Goal: Information Seeking & Learning: Learn about a topic

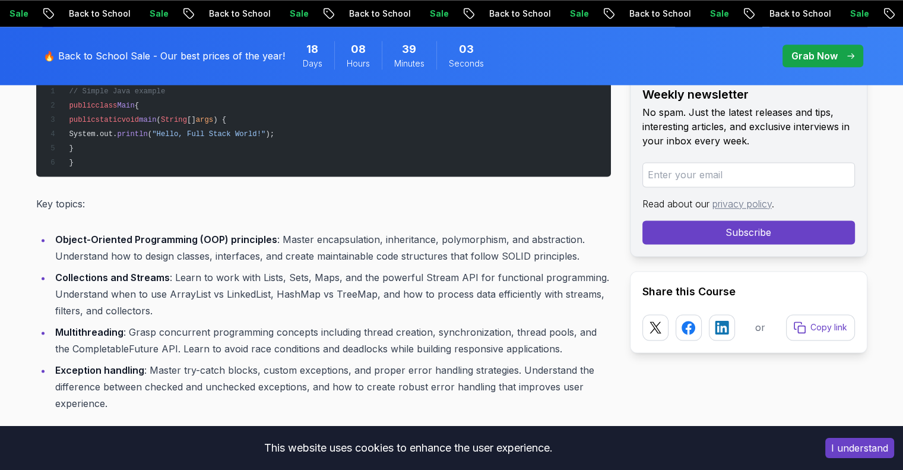
scroll to position [1670, 0]
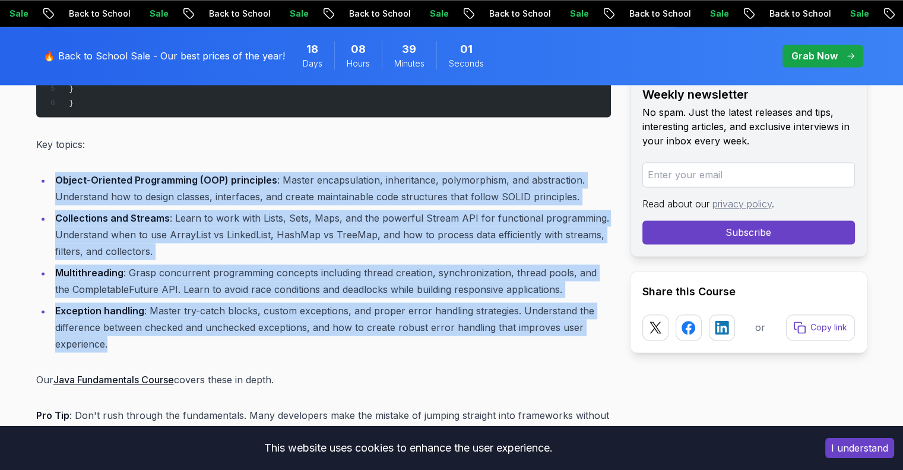
drag, startPoint x: 112, startPoint y: 342, endPoint x: 52, endPoint y: 181, distance: 171.5
click at [52, 181] on ul "Object-Oriented Programming (OOP) principles : Master encapsulation, inheritanc…" at bounding box center [323, 262] width 575 height 181
copy ul "Object-Oriented Programming (OOP) principles : Master encapsulation, inheritanc…"
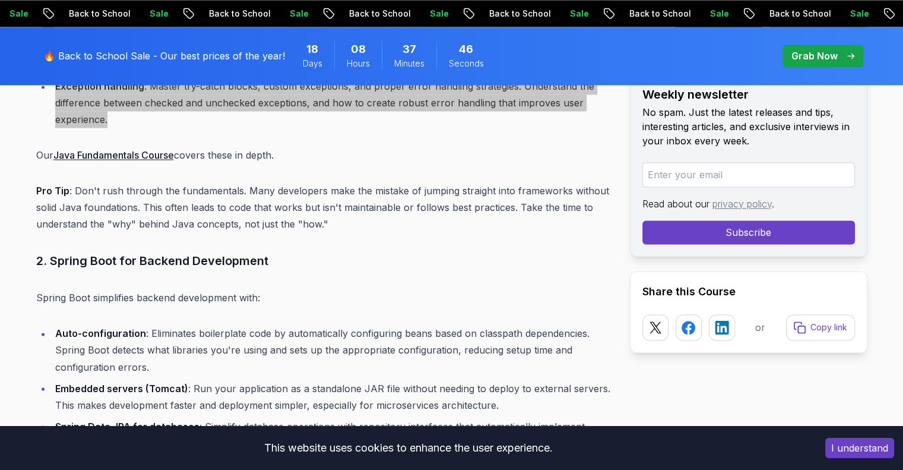
scroll to position [2026, 0]
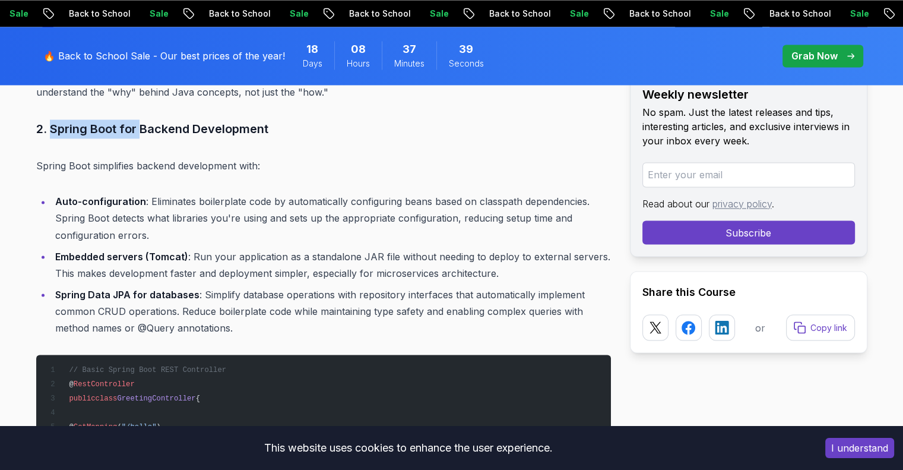
drag, startPoint x: 51, startPoint y: 126, endPoint x: 143, endPoint y: 125, distance: 91.5
click at [143, 125] on h3 "2. Spring Boot for Backend Development" at bounding box center [323, 128] width 575 height 19
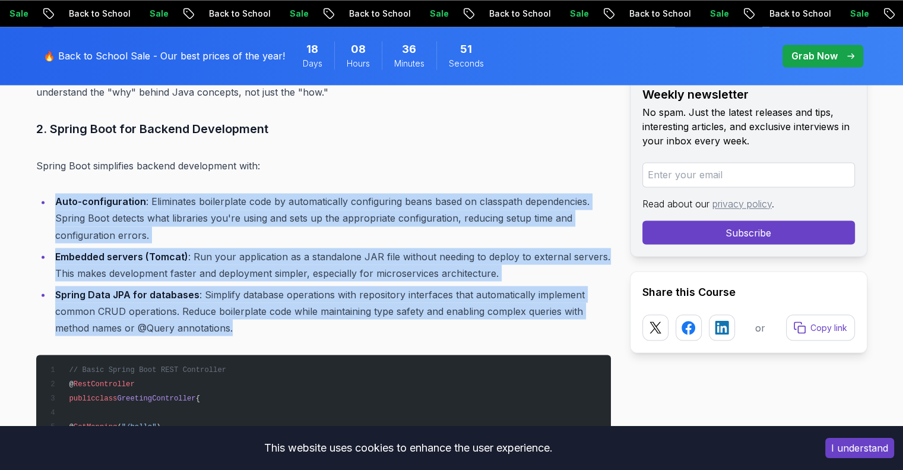
drag, startPoint x: 242, startPoint y: 327, endPoint x: 49, endPoint y: 197, distance: 232.4
click at [49, 197] on ul "Auto-configuration : Eliminates boilerplate code by automatically configuring b…" at bounding box center [323, 264] width 575 height 143
copy ul "Auto-configuration : Eliminates boilerplate code by automatically configuring b…"
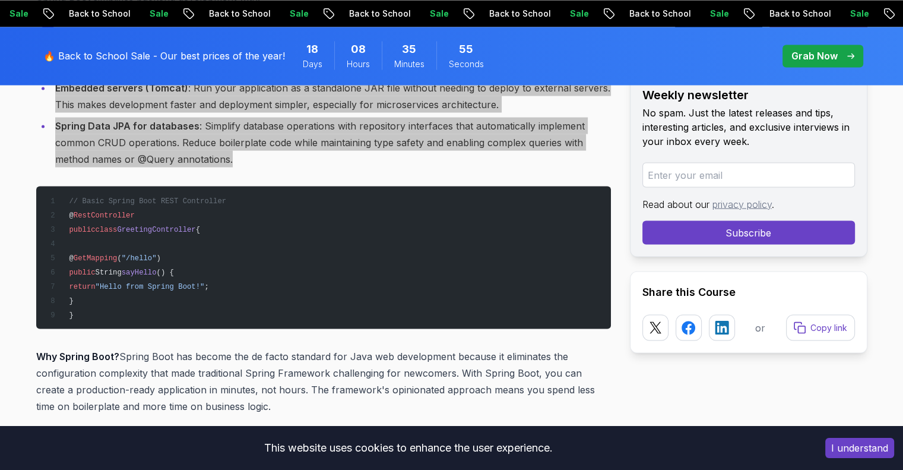
scroll to position [2323, 0]
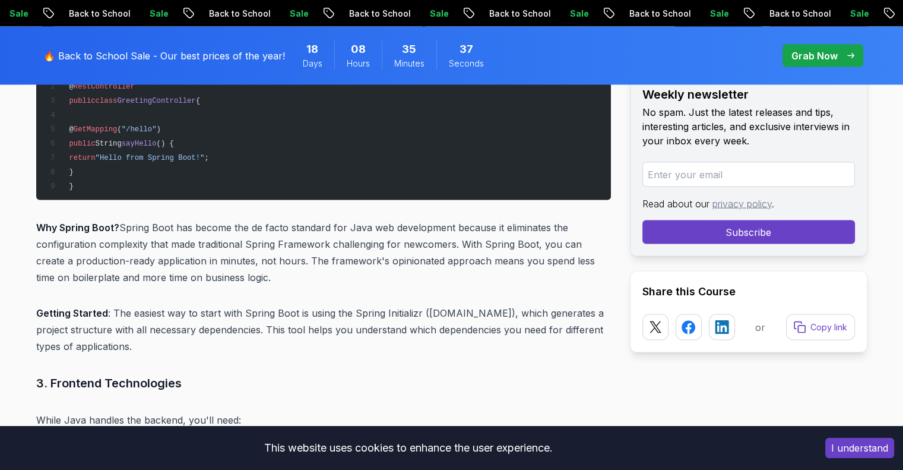
drag, startPoint x: 110, startPoint y: 312, endPoint x: 153, endPoint y: 339, distance: 50.9
click at [153, 339] on p "Getting Started : The easiest way to start with Spring Boot is using the Spring…" at bounding box center [323, 330] width 575 height 50
click at [153, 342] on p "Getting Started : The easiest way to start with Spring Boot is using the Spring…" at bounding box center [323, 330] width 575 height 50
drag, startPoint x: 148, startPoint y: 348, endPoint x: 26, endPoint y: 312, distance: 127.6
click at [26, 312] on div "Blogs A Complete Guide to Becoming a Java Full Stack Developer backend 12 min r…" at bounding box center [451, 474] width 903 height 5339
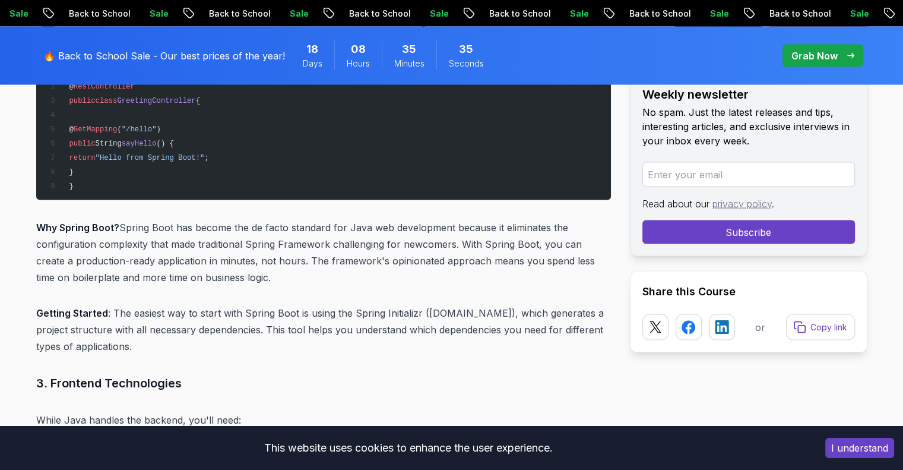
click at [195, 340] on p "Getting Started : The easiest way to start with Spring Boot is using the Spring…" at bounding box center [323, 330] width 575 height 50
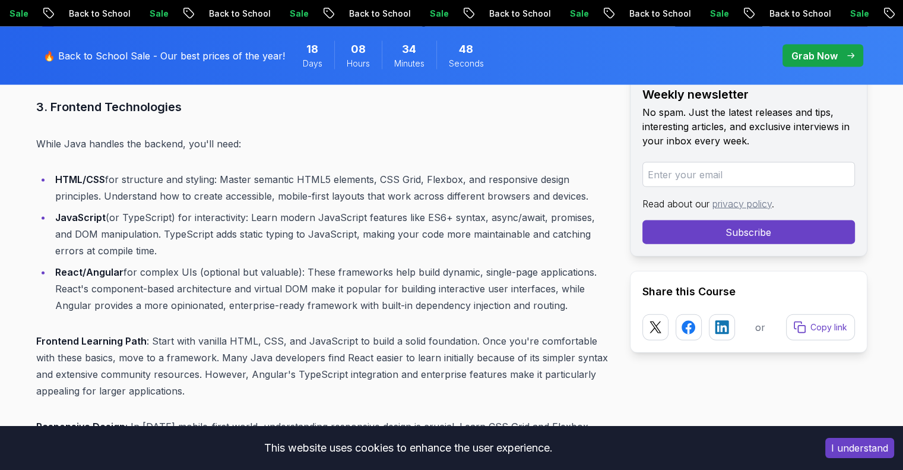
scroll to position [2620, 0]
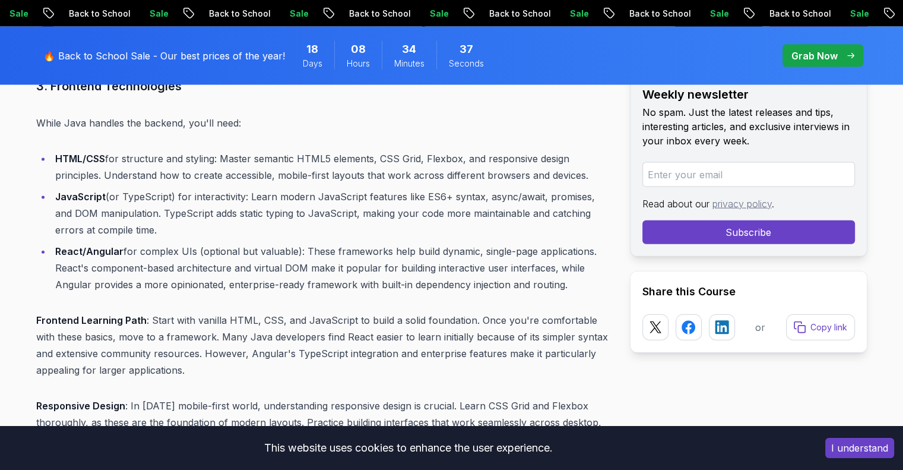
drag, startPoint x: 575, startPoint y: 286, endPoint x: 40, endPoint y: 156, distance: 550.6
click at [40, 156] on ul "HTML/CSS for structure and styling: Master semantic HTML5 elements, CSS Grid, F…" at bounding box center [323, 221] width 575 height 143
copy ul "HTML/CSS for structure and styling: Master semantic HTML5 elements, CSS Grid, F…"
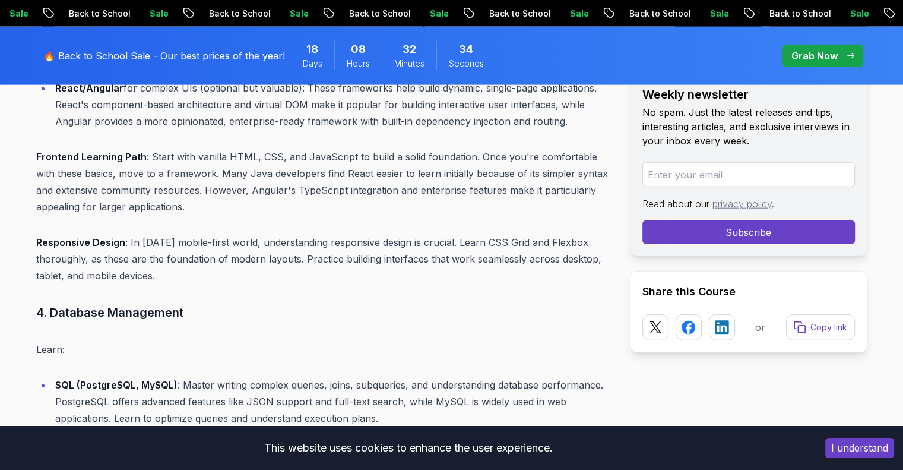
scroll to position [2798, 0]
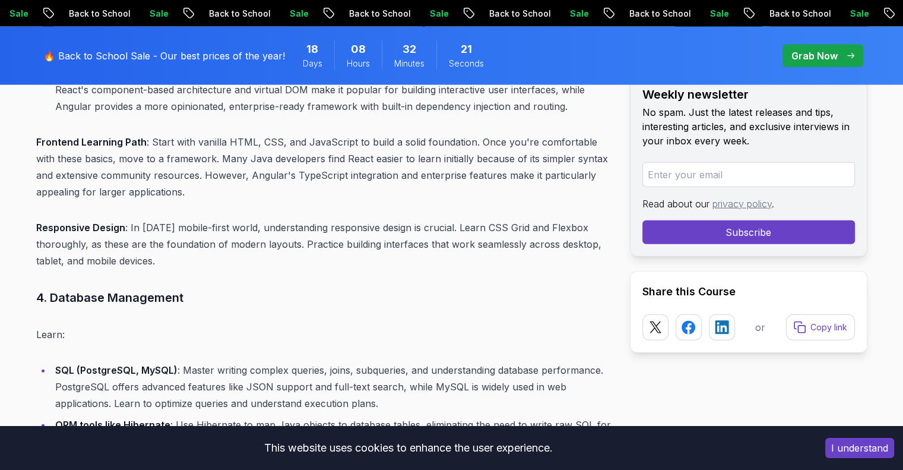
drag, startPoint x: 166, startPoint y: 261, endPoint x: 203, endPoint y: 242, distance: 41.2
copy p "Responsive Design : In [DATE] mobile-first world, understanding responsive desi…"
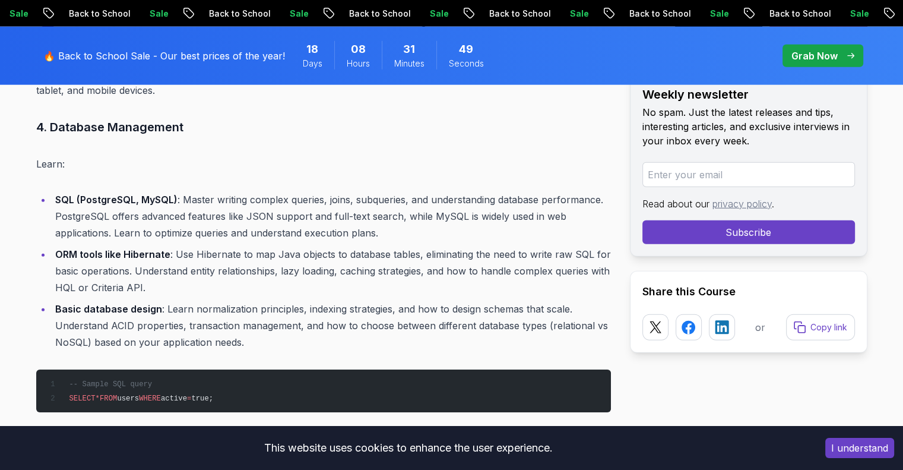
scroll to position [2976, 0]
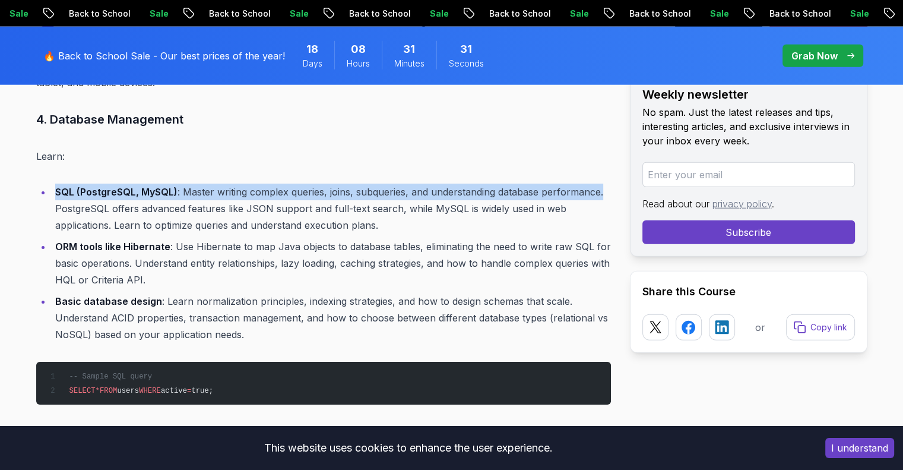
drag, startPoint x: 606, startPoint y: 192, endPoint x: 55, endPoint y: 197, distance: 551.1
click at [55, 197] on li "SQL (PostgreSQL, MySQL) : Master writing complex queries, joins, subqueries, an…" at bounding box center [331, 208] width 559 height 50
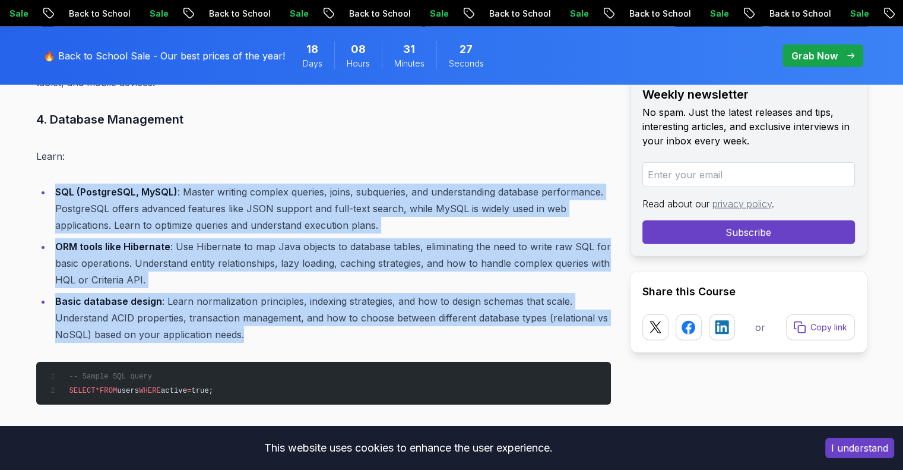
drag, startPoint x: 247, startPoint y: 336, endPoint x: 47, endPoint y: 194, distance: 245.7
click at [47, 194] on ul "SQL (PostgreSQL, MySQL) : Master writing complex queries, joins, subqueries, an…" at bounding box center [323, 262] width 575 height 159
copy ul "SQL (PostgreSQL, MySQL) : Master writing complex queries, joins, subqueries, an…"
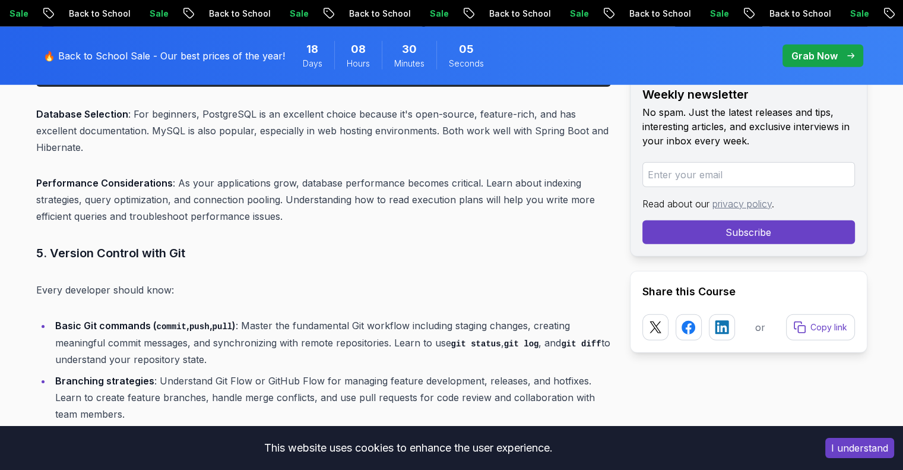
scroll to position [3273, 0]
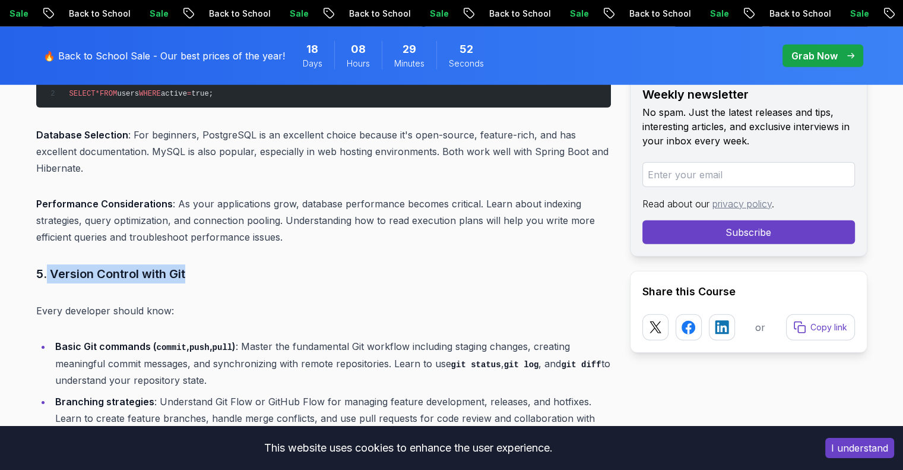
drag, startPoint x: 188, startPoint y: 254, endPoint x: 46, endPoint y: 253, distance: 141.9
click at [46, 264] on h3 "5. Version Control with Git" at bounding box center [323, 273] width 575 height 19
copy h3 "Version Control with Git"
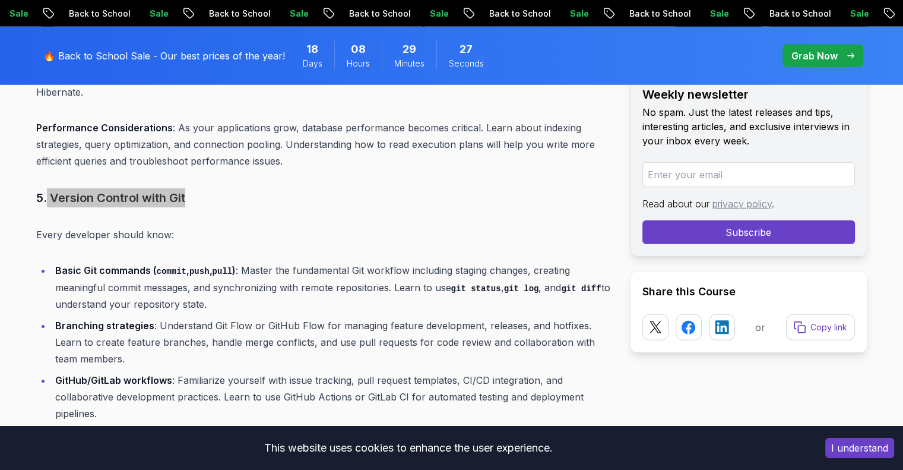
scroll to position [3451, 0]
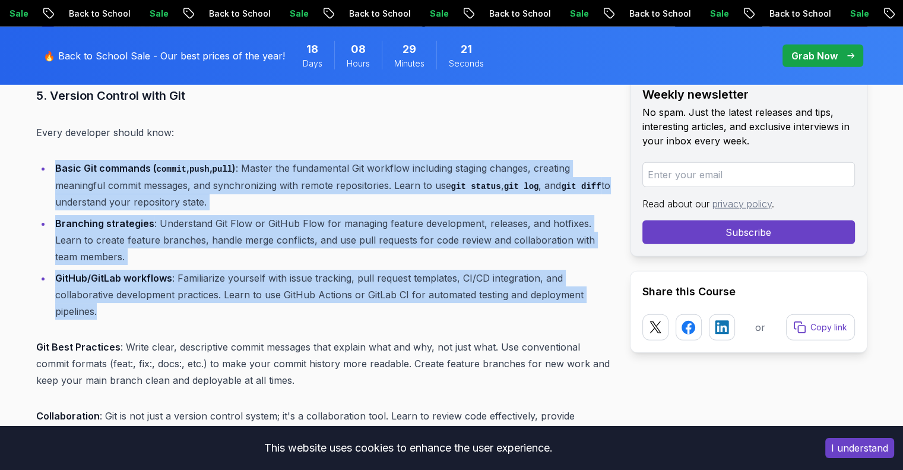
drag, startPoint x: 109, startPoint y: 296, endPoint x: 36, endPoint y: 154, distance: 159.6
click at [36, 160] on ul "Basic Git commands ( commit , push , pull ) : Master the fundamental Git workfl…" at bounding box center [323, 240] width 575 height 160
copy ul "Basic Git commands ( commit , push , pull ) : Master the fundamental Git workfl…"
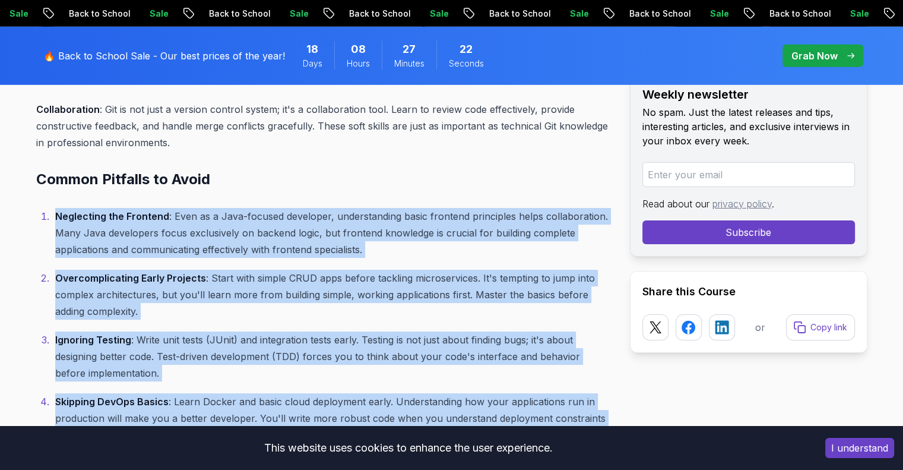
scroll to position [3748, 0]
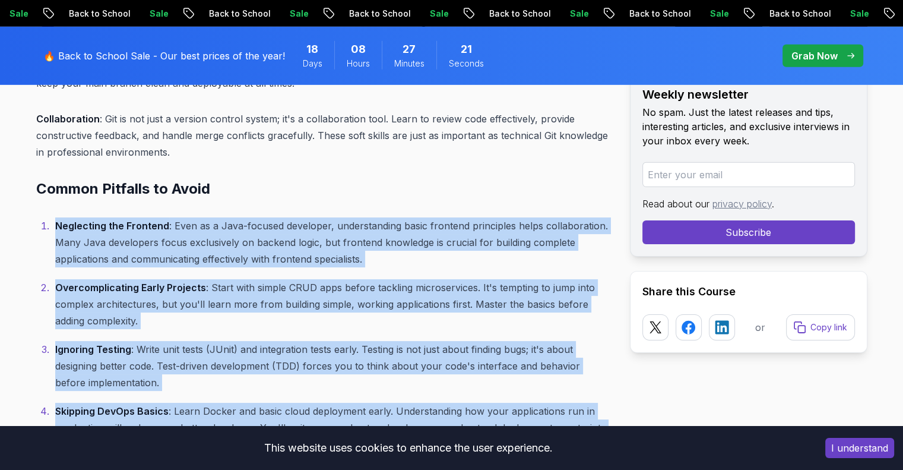
drag, startPoint x: 518, startPoint y: 353, endPoint x: 46, endPoint y: 194, distance: 498.0
copy ol "Neglecting the Frontend : Even as a Java-focused developer, understanding basic…"
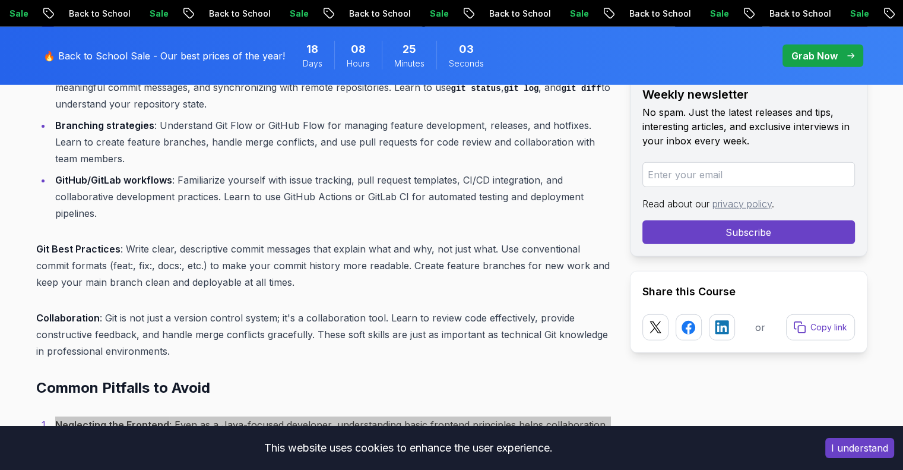
scroll to position [3451, 0]
